Goal: Transaction & Acquisition: Purchase product/service

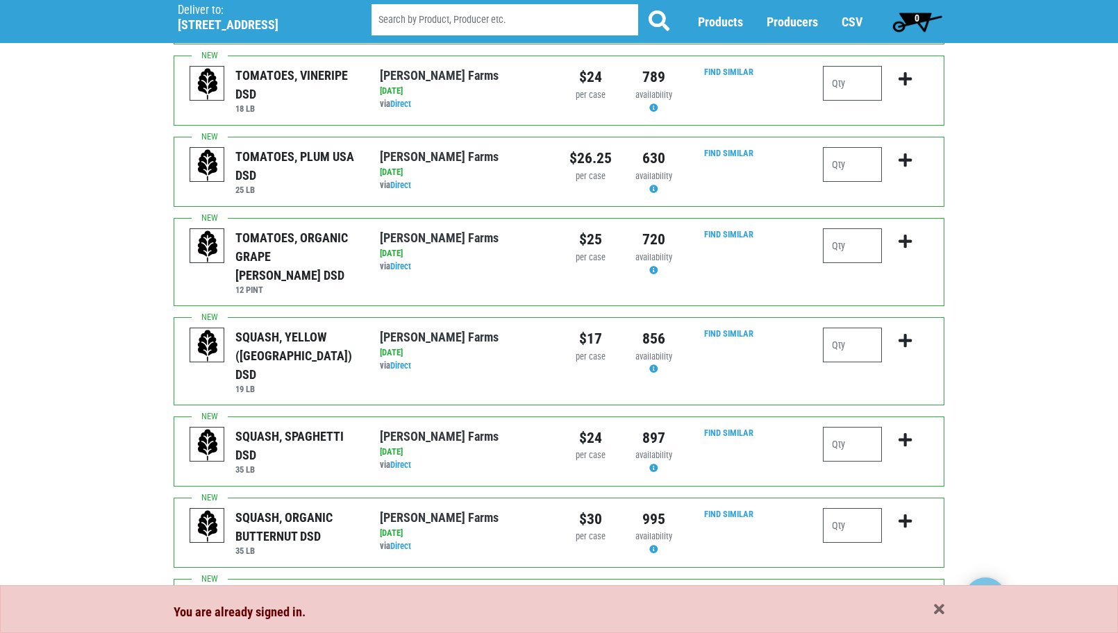
scroll to position [555, 0]
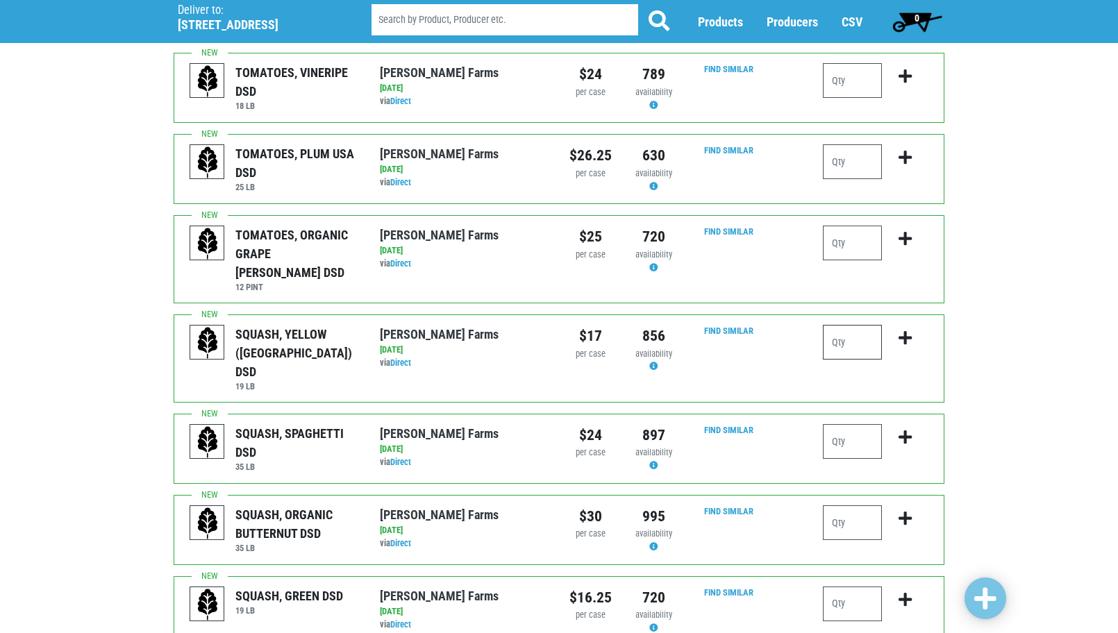
click at [855, 325] on input "number" at bounding box center [852, 342] width 59 height 35
type input "1"
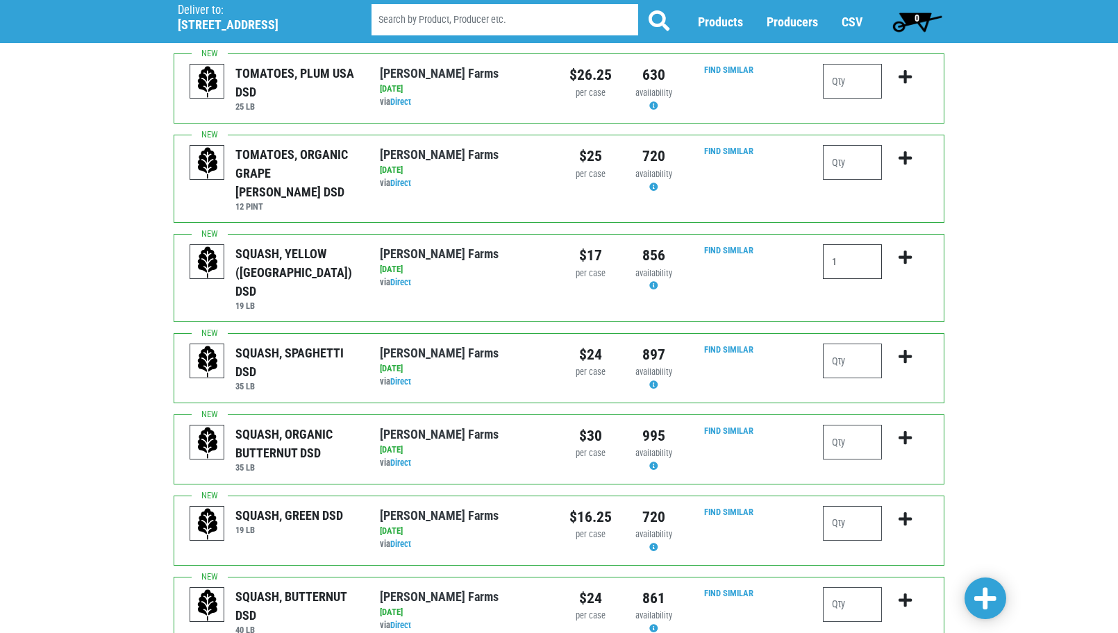
scroll to position [694, 0]
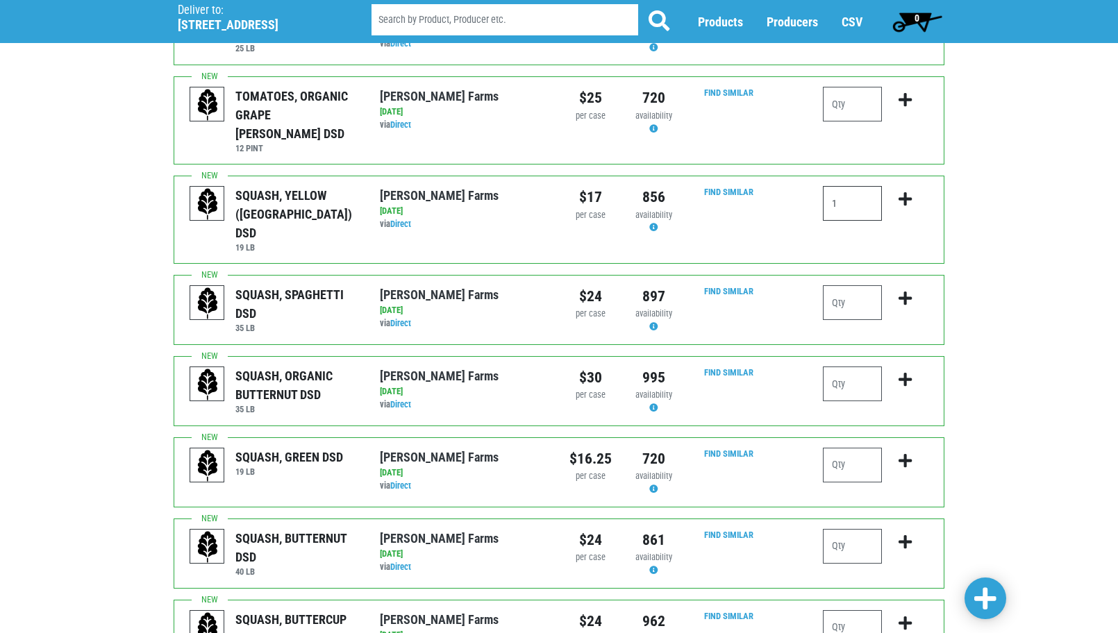
type input "1"
click at [839, 448] on input "number" at bounding box center [852, 465] width 59 height 35
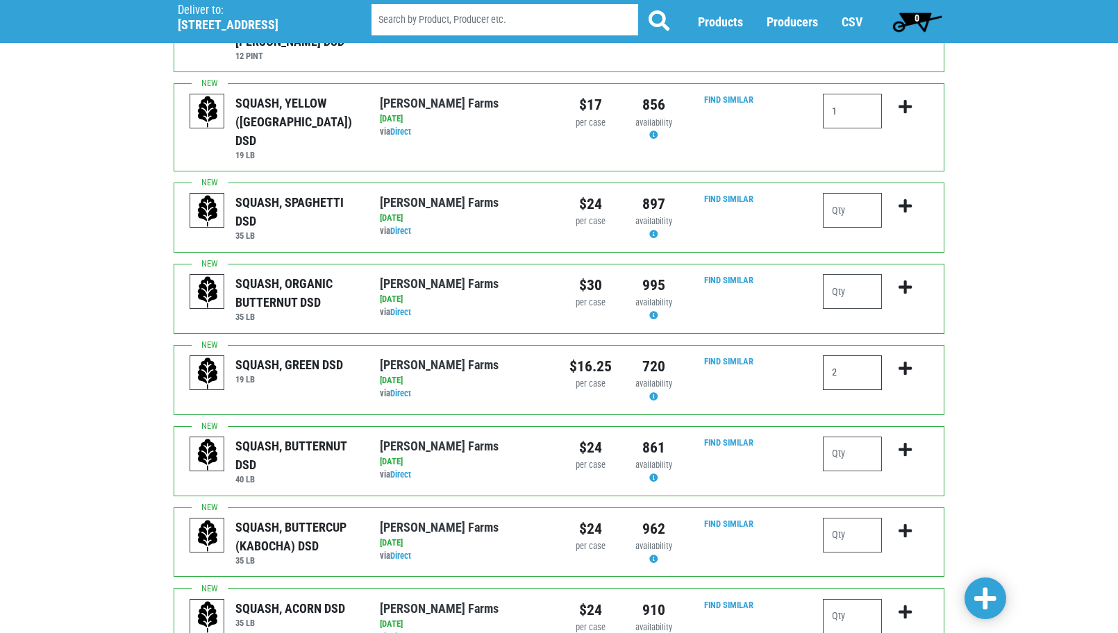
scroll to position [833, 0]
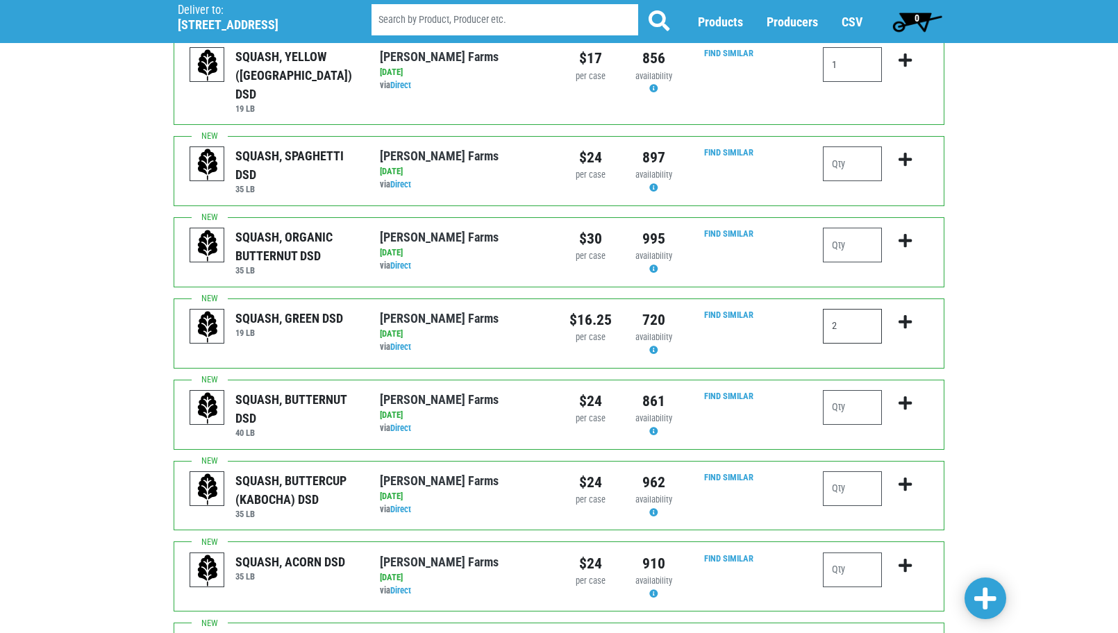
type input "2"
click at [844, 553] on input "number" at bounding box center [852, 570] width 59 height 35
type input "1"
click at [848, 390] on input "number" at bounding box center [852, 407] width 59 height 35
type input "1"
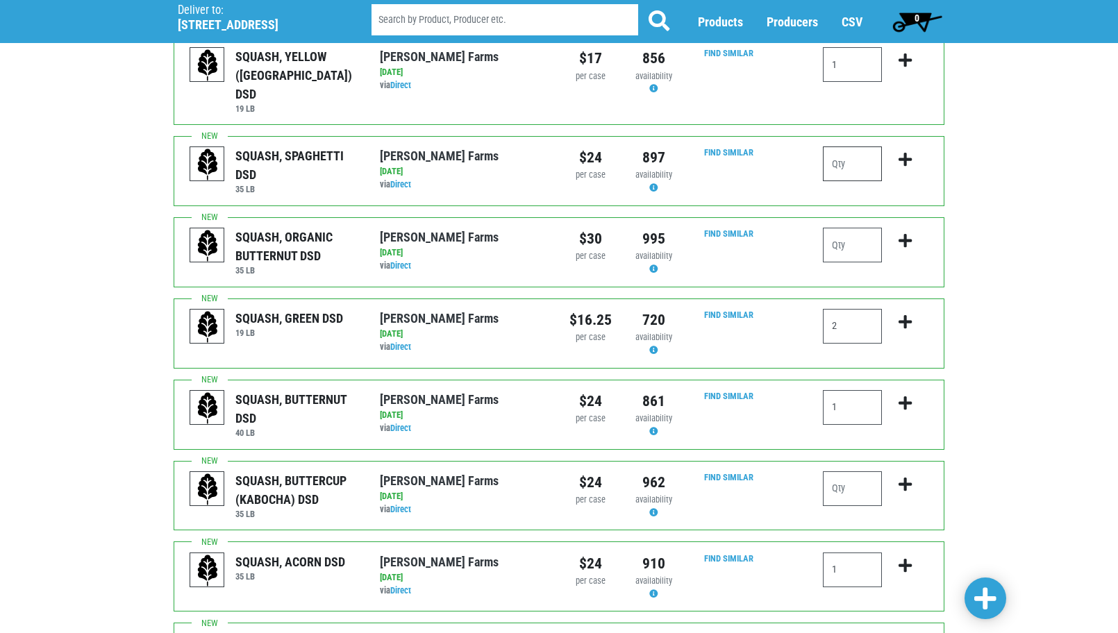
click at [855, 146] on input "number" at bounding box center [852, 163] width 59 height 35
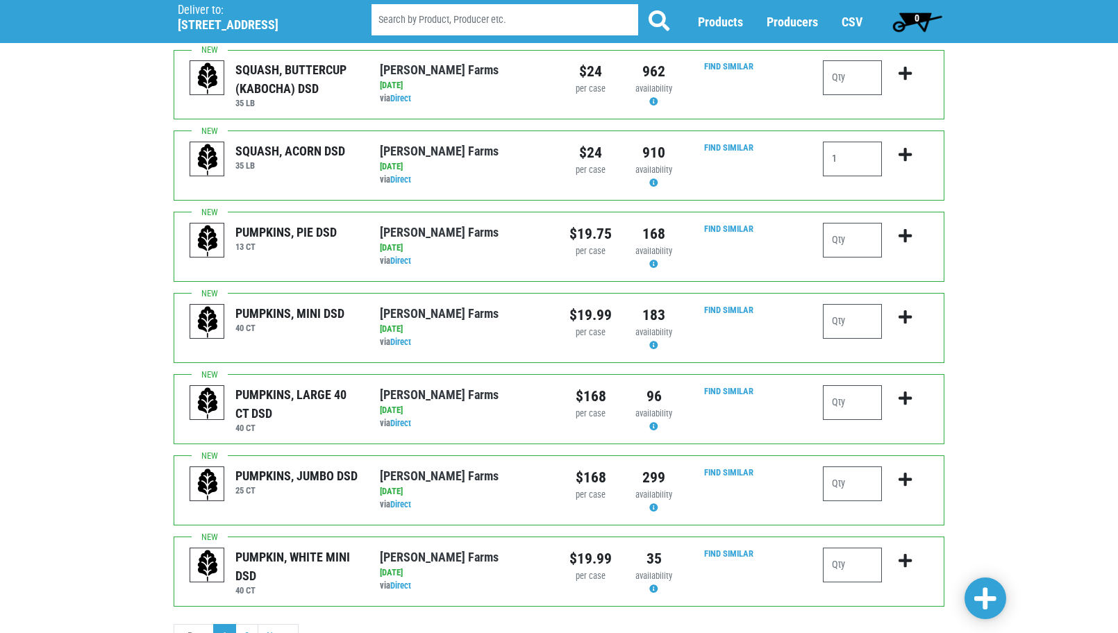
scroll to position [1250, 0]
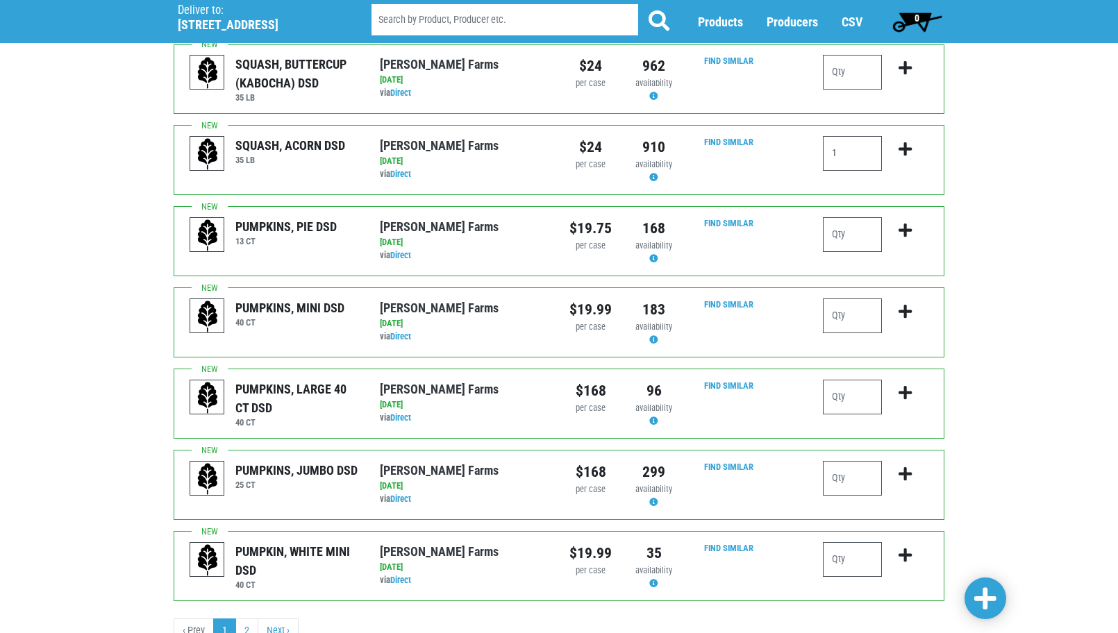
type input "1"
click at [980, 599] on span at bounding box center [985, 599] width 22 height 25
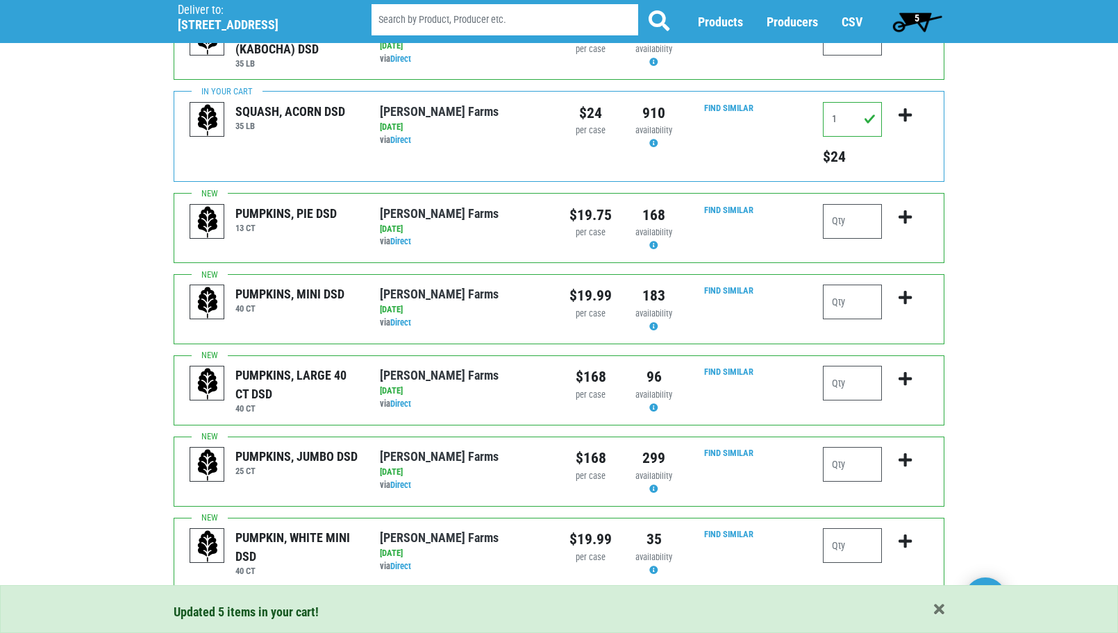
scroll to position [1355, 0]
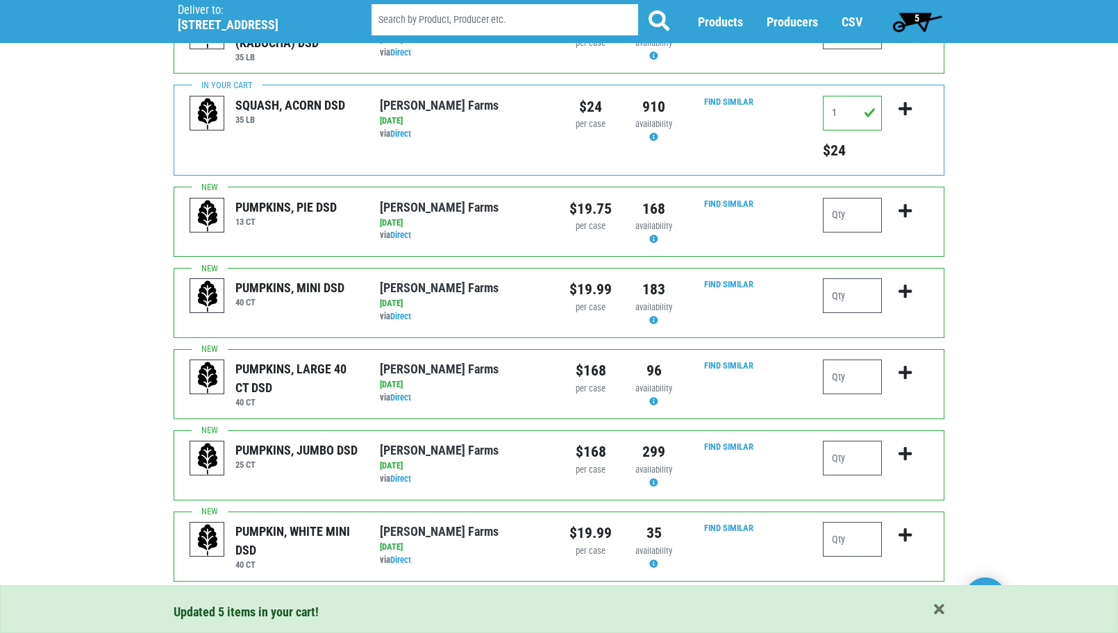
click at [245, 599] on link "2" at bounding box center [246, 611] width 23 height 25
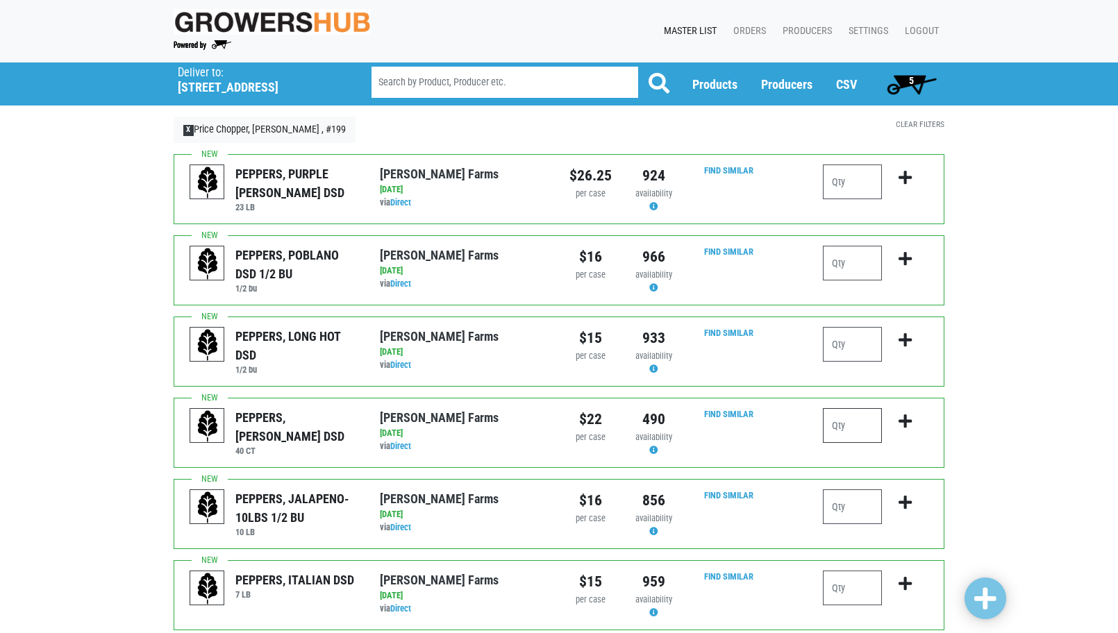
click at [864, 421] on input "number" at bounding box center [852, 425] width 59 height 35
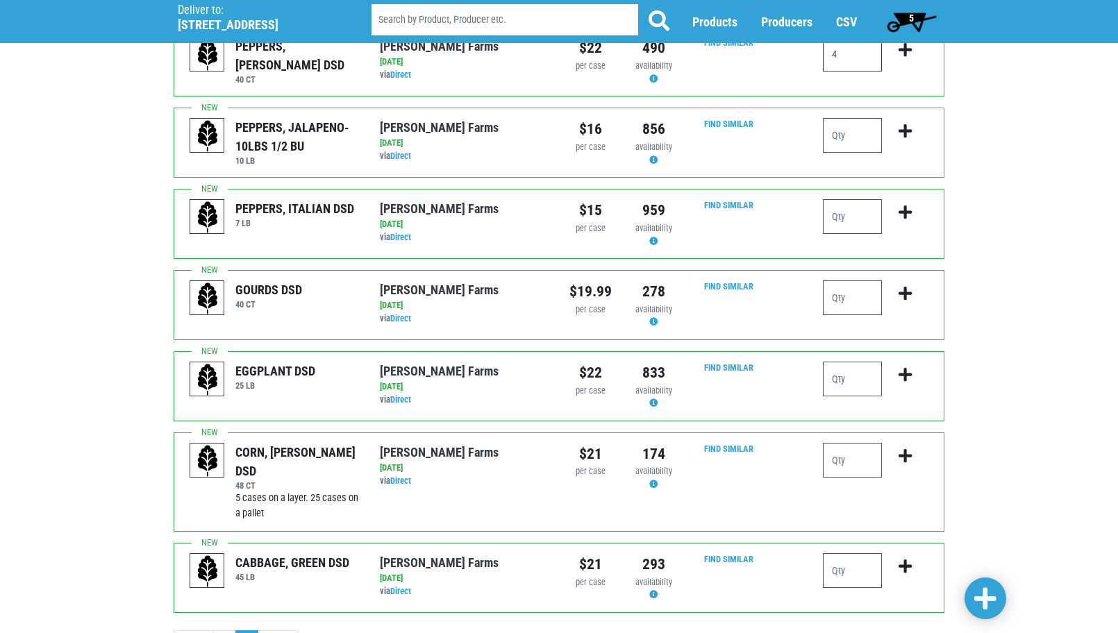
scroll to position [417, 0]
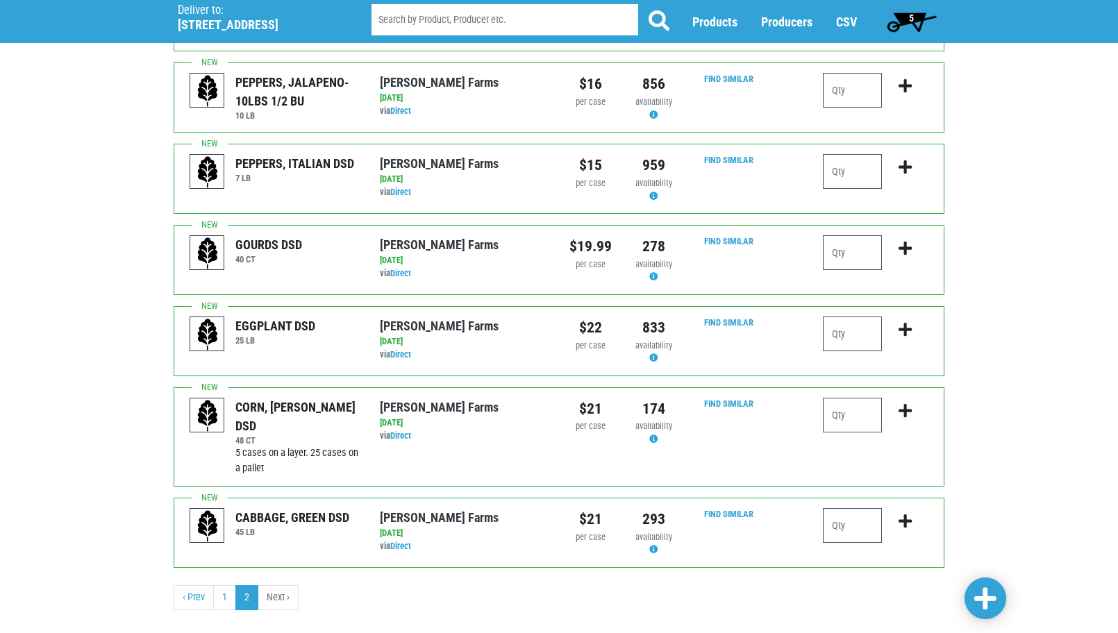
type input "4"
click at [860, 412] on input "number" at bounding box center [852, 415] width 59 height 35
type input "5"
click at [866, 533] on input "number" at bounding box center [852, 525] width 59 height 35
type input "1"
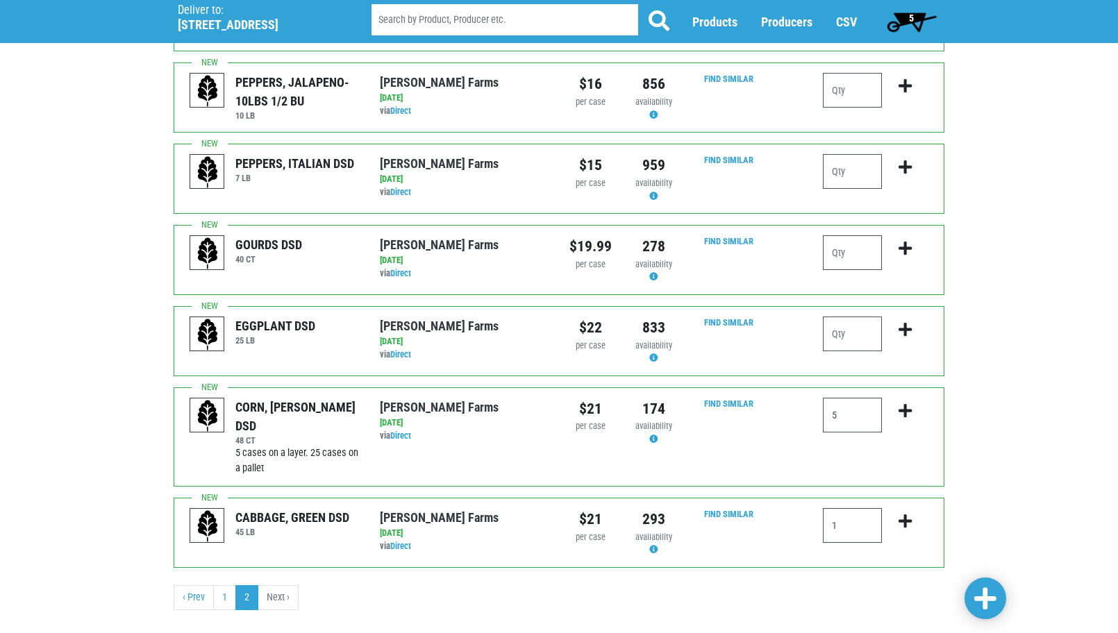
click at [991, 598] on span at bounding box center [985, 599] width 22 height 25
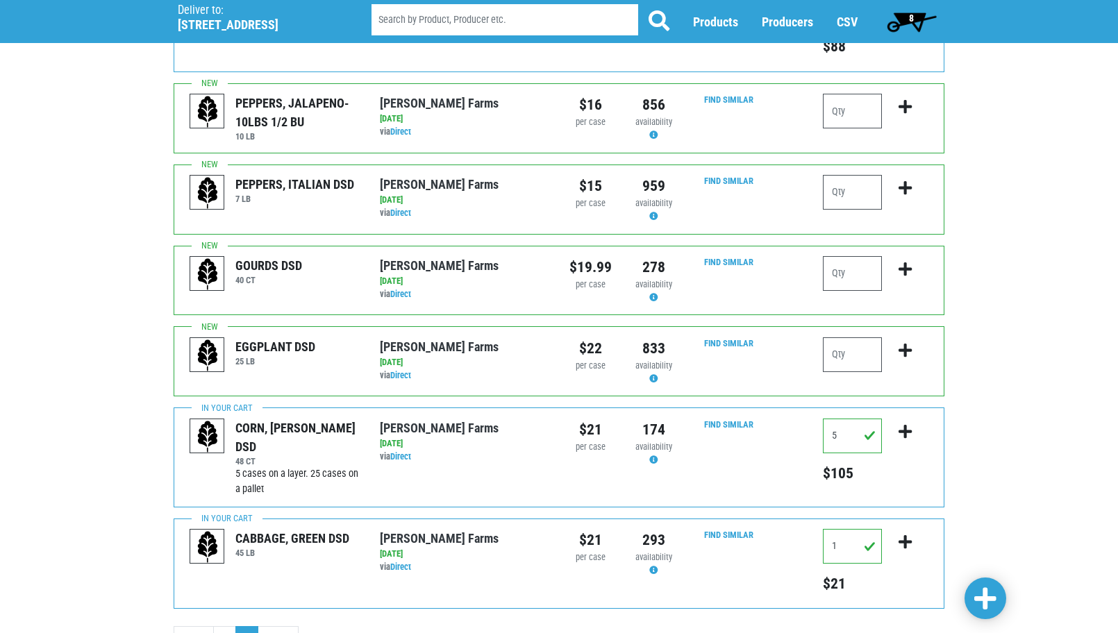
click at [925, 12] on span "8" at bounding box center [911, 22] width 62 height 28
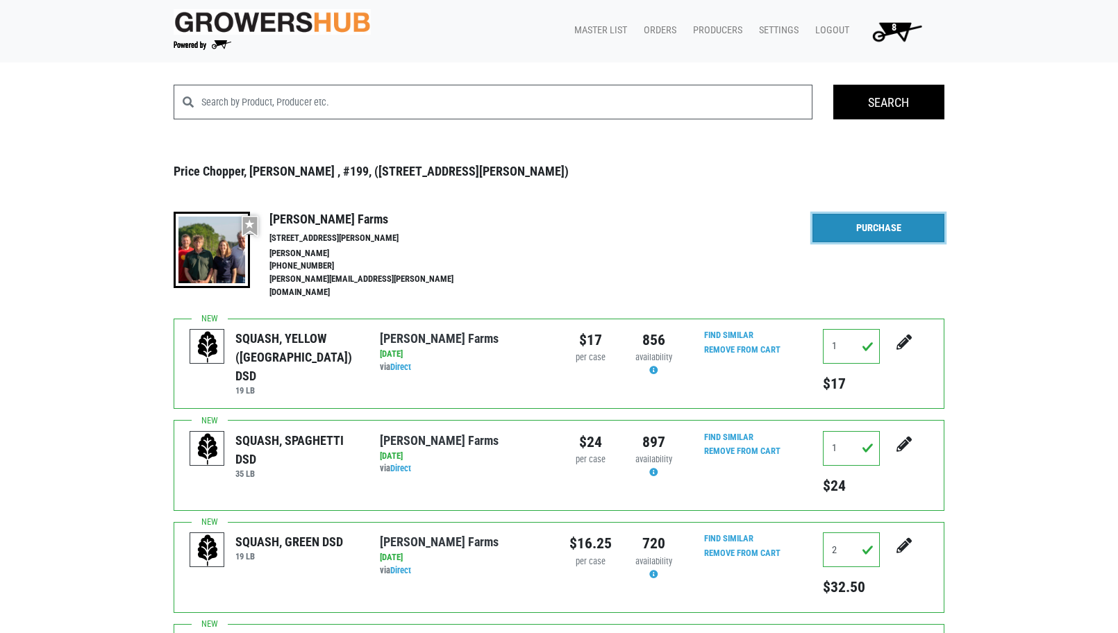
click at [833, 228] on link "Purchase" at bounding box center [878, 228] width 132 height 29
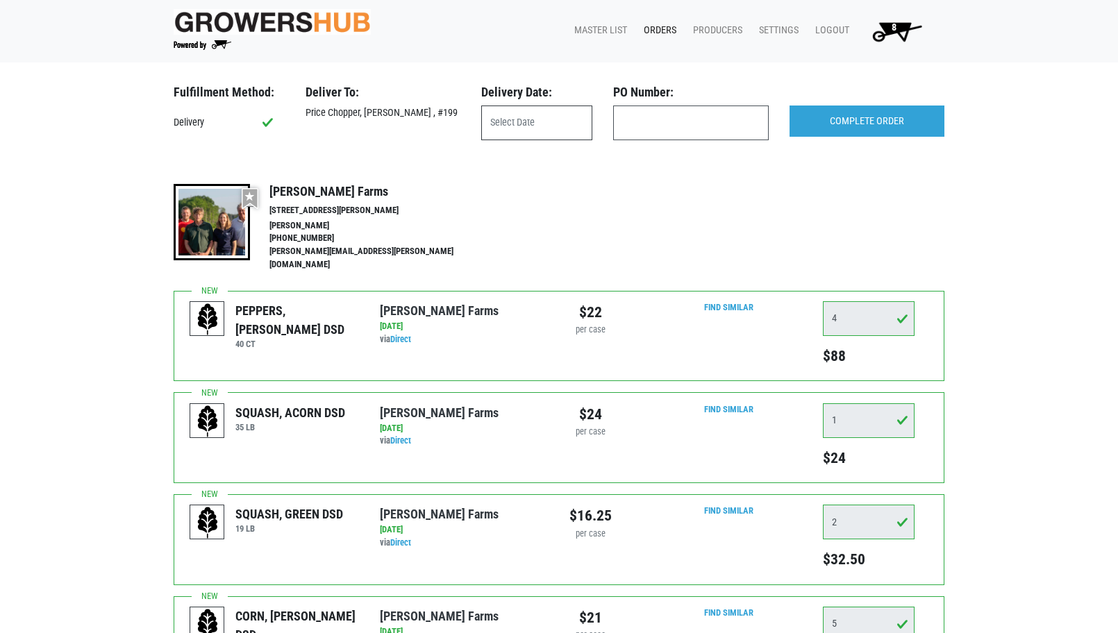
click at [515, 126] on input "text" at bounding box center [536, 123] width 111 height 35
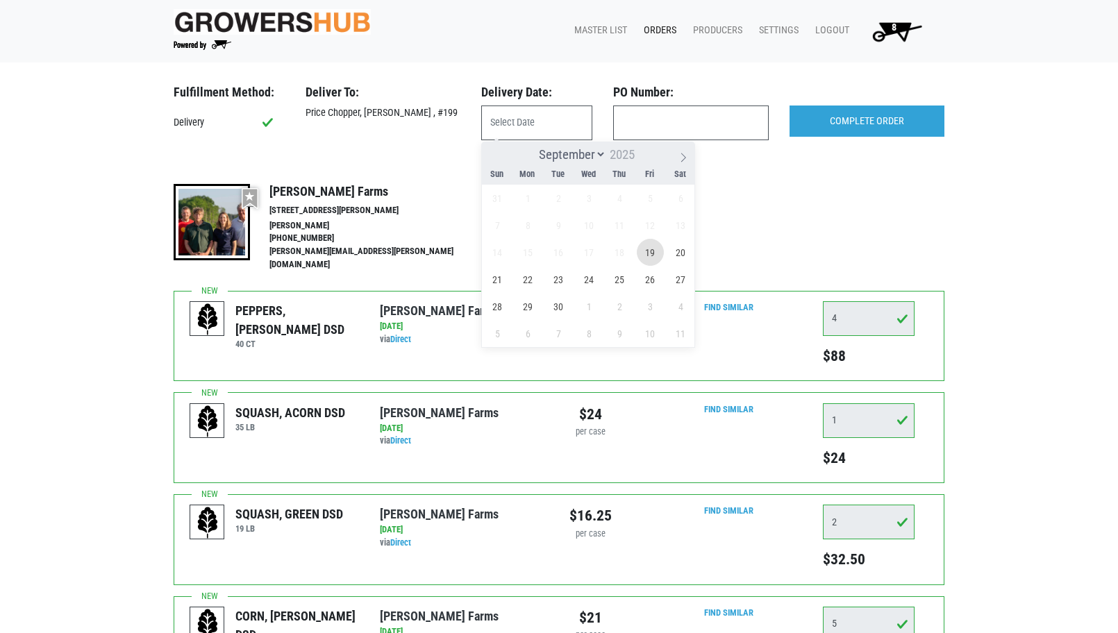
click at [652, 258] on span "19" at bounding box center [650, 252] width 27 height 27
type input "[DATE]"
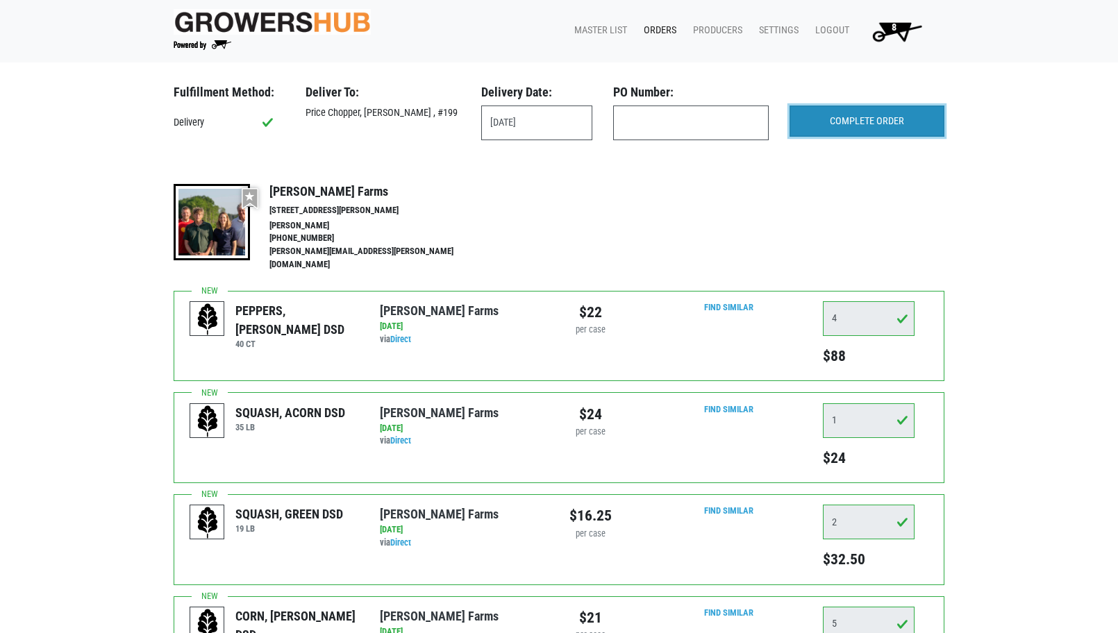
click at [887, 121] on input "COMPLETE ORDER" at bounding box center [866, 122] width 155 height 32
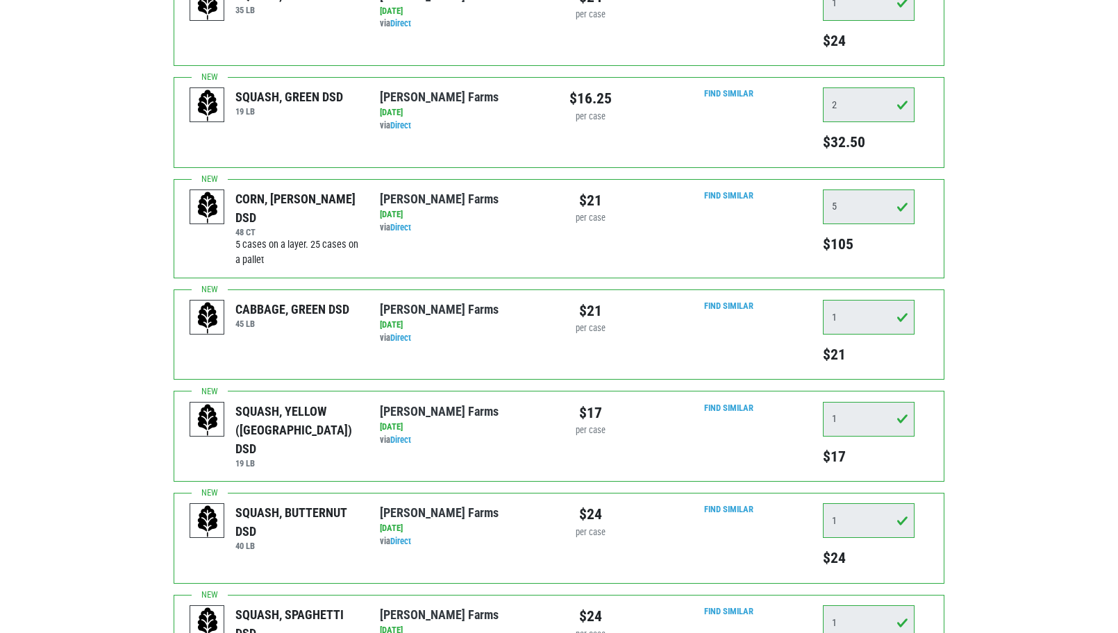
scroll to position [553, 0]
